Goal: Ask a question

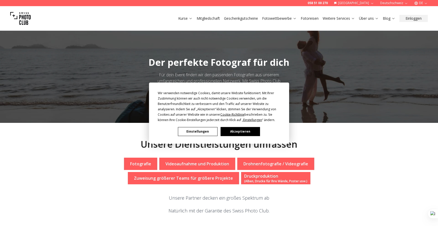
click at [242, 131] on button "Akzeptieren" at bounding box center [239, 131] width 39 height 9
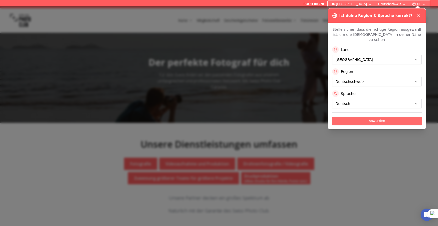
click at [345, 117] on button "Anwenden" at bounding box center [376, 121] width 89 height 8
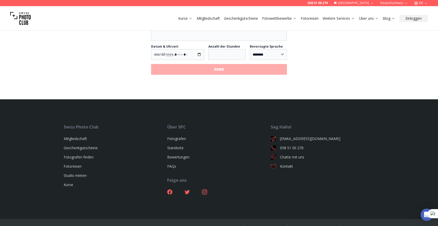
scroll to position [586, 0]
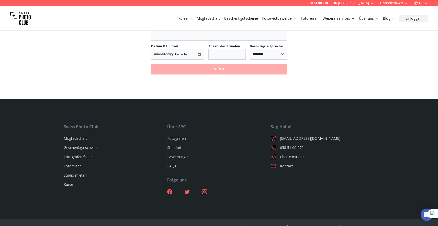
click at [173, 136] on link "Fotografen" at bounding box center [176, 138] width 19 height 5
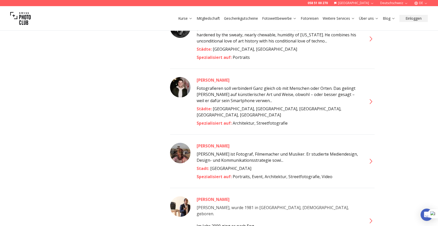
scroll to position [395, 0]
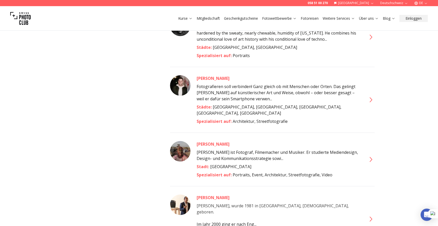
click at [217, 141] on div "[PERSON_NAME]" at bounding box center [279, 144] width 164 height 6
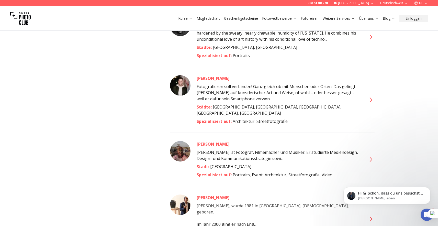
scroll to position [0, 0]
click at [379, 195] on span "Hi 😀 Schön, dass du uns besuchst. Stell' uns gerne jederzeit Fragen oder hinter…" at bounding box center [390, 198] width 65 height 14
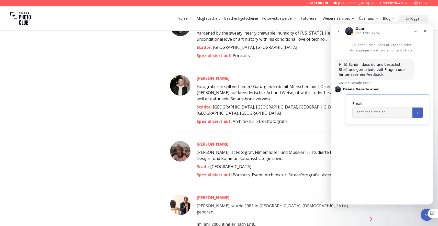
click at [424, 32] on icon "Schließen" at bounding box center [425, 31] width 4 height 4
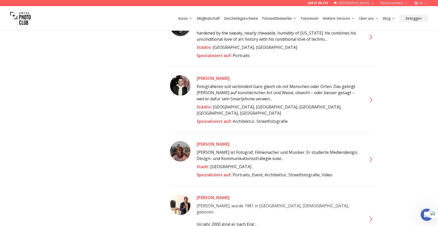
drag, startPoint x: 373, startPoint y: 136, endPoint x: 373, endPoint y: 145, distance: 8.7
click at [373, 141] on div "[PERSON_NAME] [PERSON_NAME] ist Fotograf, Filmemacher und Musiker. Er studierte…" at bounding box center [272, 154] width 204 height 45
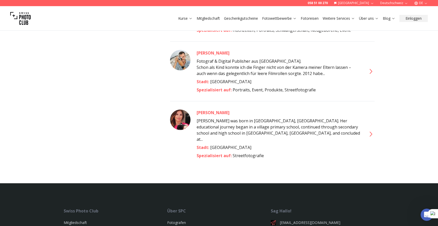
scroll to position [2705, 0]
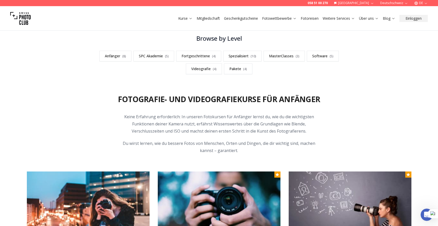
scroll to position [148, 0]
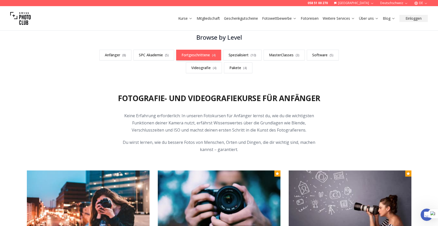
click at [194, 57] on link "Fortgeschrittene ( 4 )" at bounding box center [198, 55] width 45 height 11
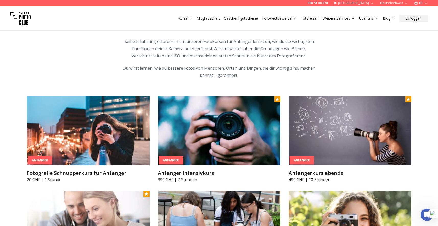
scroll to position [216, 0]
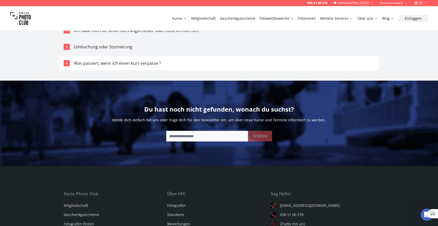
scroll to position [3144, 0]
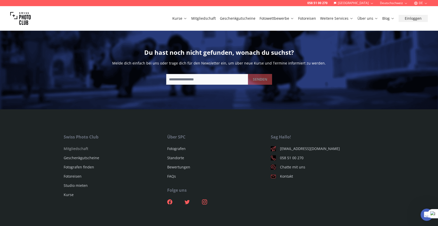
click at [66, 146] on link "Mitgliedschaft" at bounding box center [76, 148] width 25 height 5
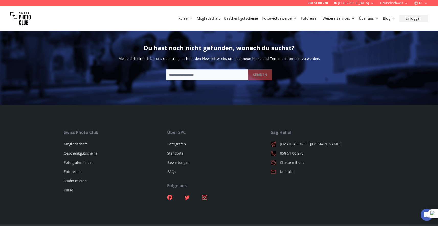
scroll to position [1710, 0]
click at [80, 205] on div "Swiss Photo Club Mitgliedschaft Geschenkgutscheine Fotografen finden Fotoreisen…" at bounding box center [218, 176] width 327 height 95
click at [205, 197] on icon at bounding box center [204, 196] width 5 height 5
click at [215, 217] on div "Swiss Photo Club Mitgliedschaft Geschenkgutscheine Fotografen finden Fotoreisen…" at bounding box center [218, 176] width 327 height 95
click at [170, 196] on icon at bounding box center [169, 196] width 5 height 5
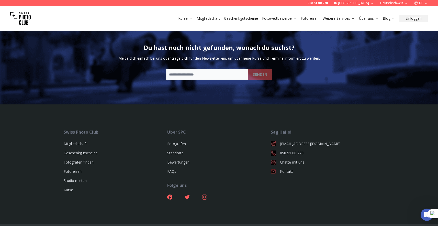
click at [205, 198] on icon at bounding box center [204, 196] width 5 height 5
click at [60, 220] on div "Swiss Photo Club Mitgliedschaft Geschenkgutscheine Fotografen finden Fotoreisen…" at bounding box center [218, 176] width 327 height 95
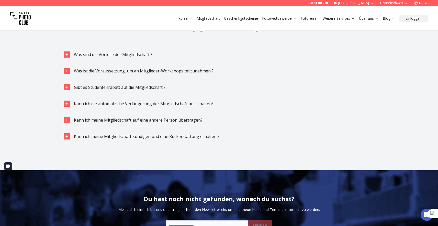
scroll to position [1558, 0]
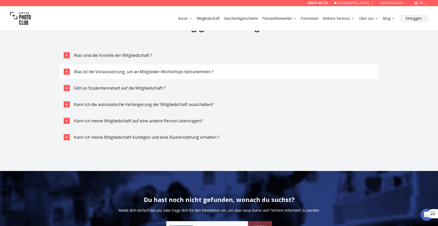
click at [96, 75] on button "Was ist die Voraussetzung, um an Mitglieder-Workshops teilzunehmen ?" at bounding box center [219, 71] width 319 height 14
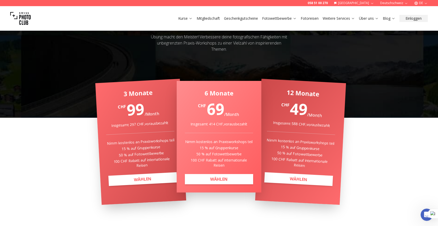
scroll to position [0, 0]
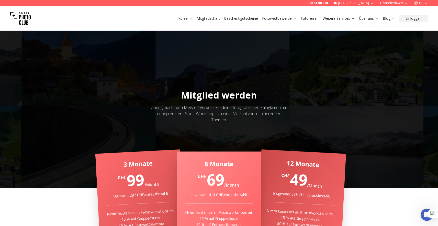
click at [25, 15] on img at bounding box center [20, 18] width 20 height 20
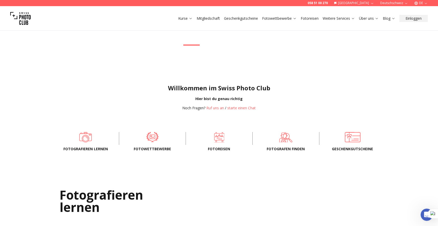
scroll to position [76, 0]
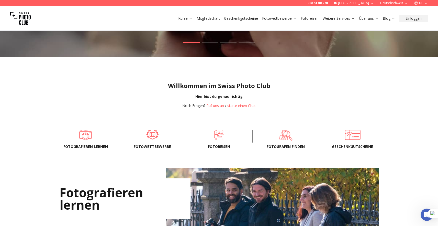
click at [285, 137] on span at bounding box center [286, 134] width 51 height 15
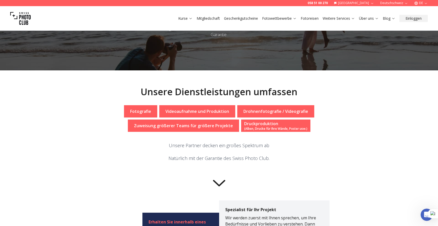
scroll to position [53, 0]
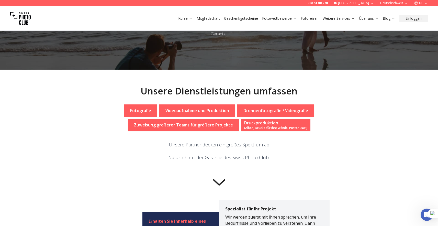
click at [135, 111] on p "Fotografie" at bounding box center [140, 110] width 21 height 6
click at [147, 109] on p "Fotografie" at bounding box center [140, 110] width 21 height 6
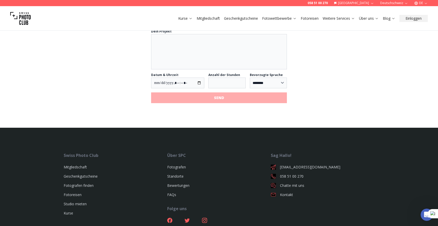
scroll to position [590, 0]
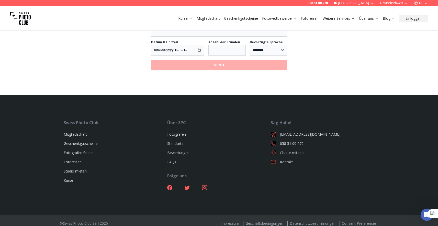
click at [288, 150] on link "Chatte mit uns" at bounding box center [322, 152] width 103 height 5
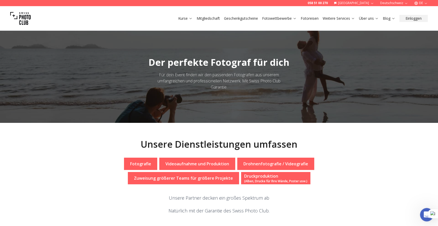
click at [424, 218] on div "Intercom-Nachrichtendienst öffnen" at bounding box center [425, 213] width 17 height 17
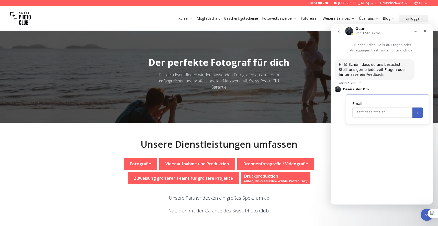
click at [362, 111] on input "Enter your email" at bounding box center [382, 112] width 60 height 10
click at [391, 113] on input "**********" at bounding box center [382, 112] width 60 height 10
type input "**********"
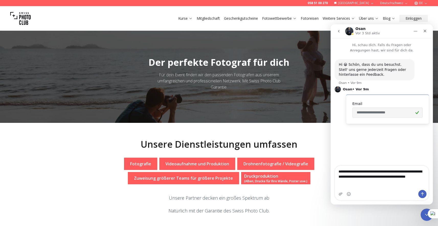
type textarea "**********"
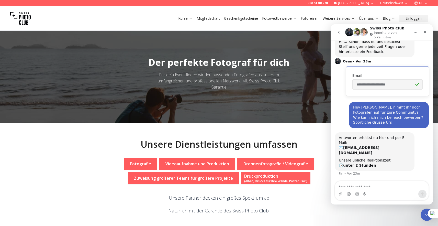
drag, startPoint x: 308, startPoint y: 141, endPoint x: 308, endPoint y: 143, distance: 2.8
